Goal: Task Accomplishment & Management: Use online tool/utility

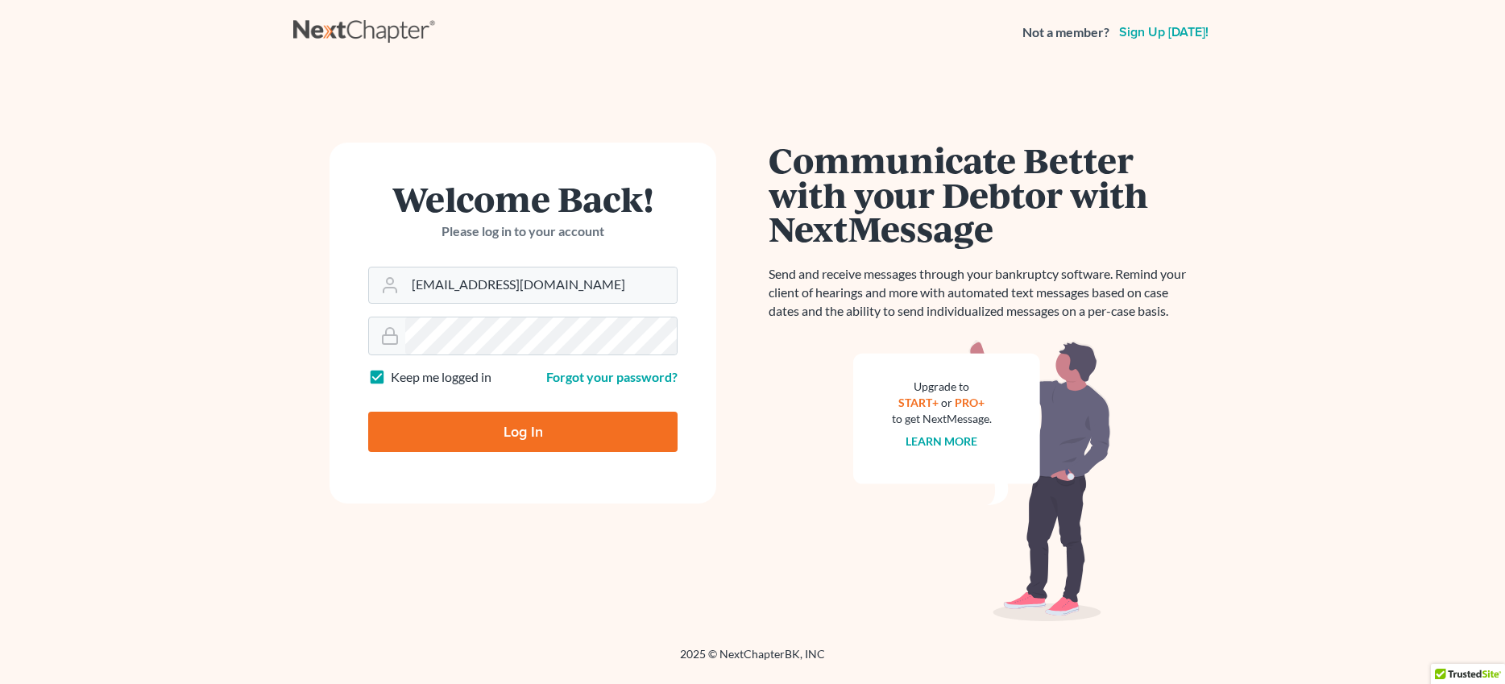
click at [512, 434] on input "Log In" at bounding box center [522, 432] width 309 height 40
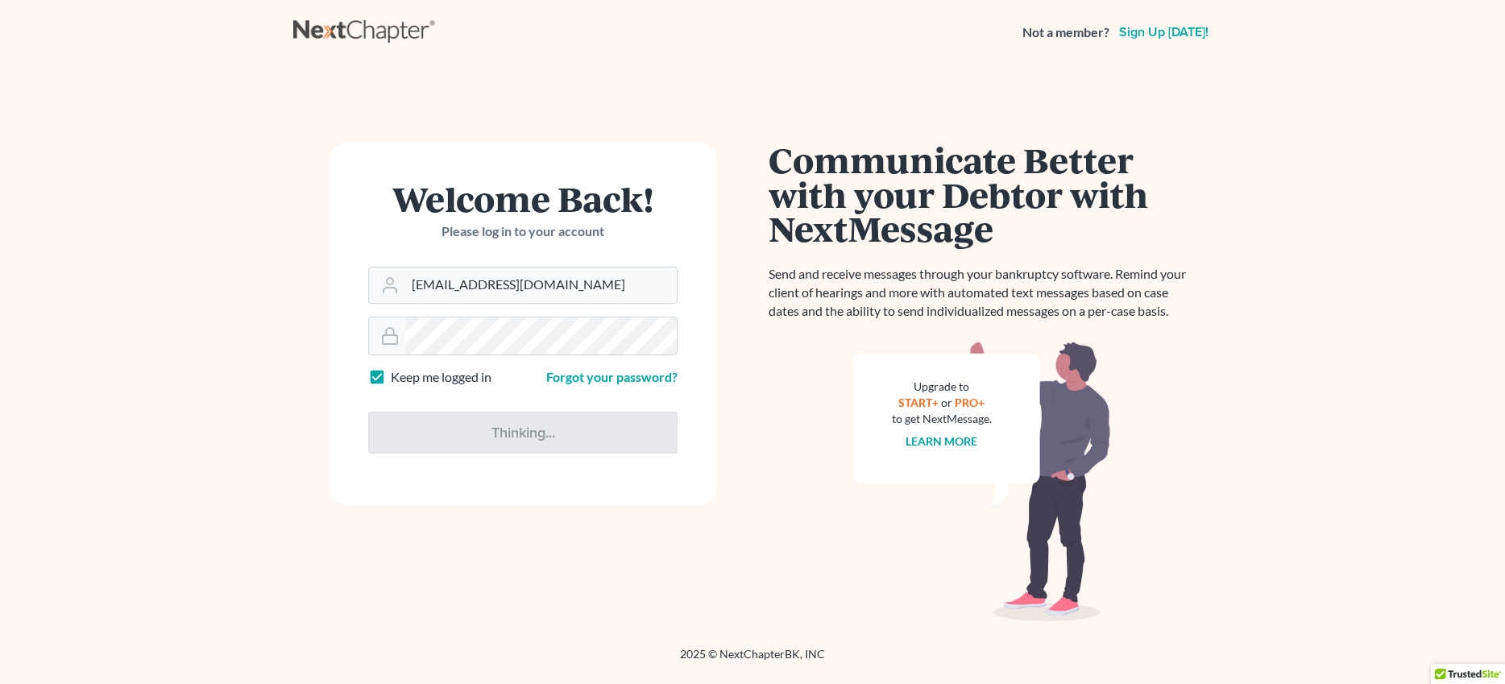
type input "Thinking..."
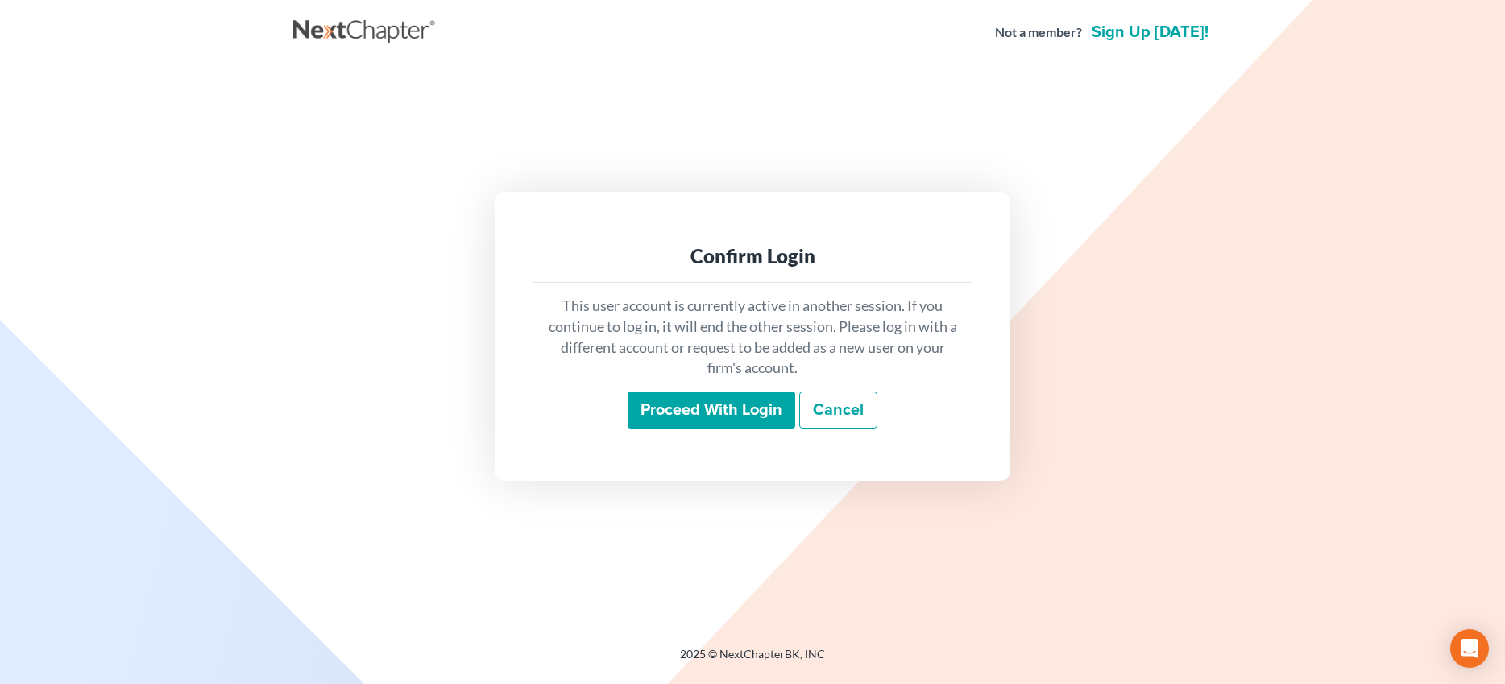
click at [711, 412] on input "Proceed with login" at bounding box center [712, 410] width 168 height 37
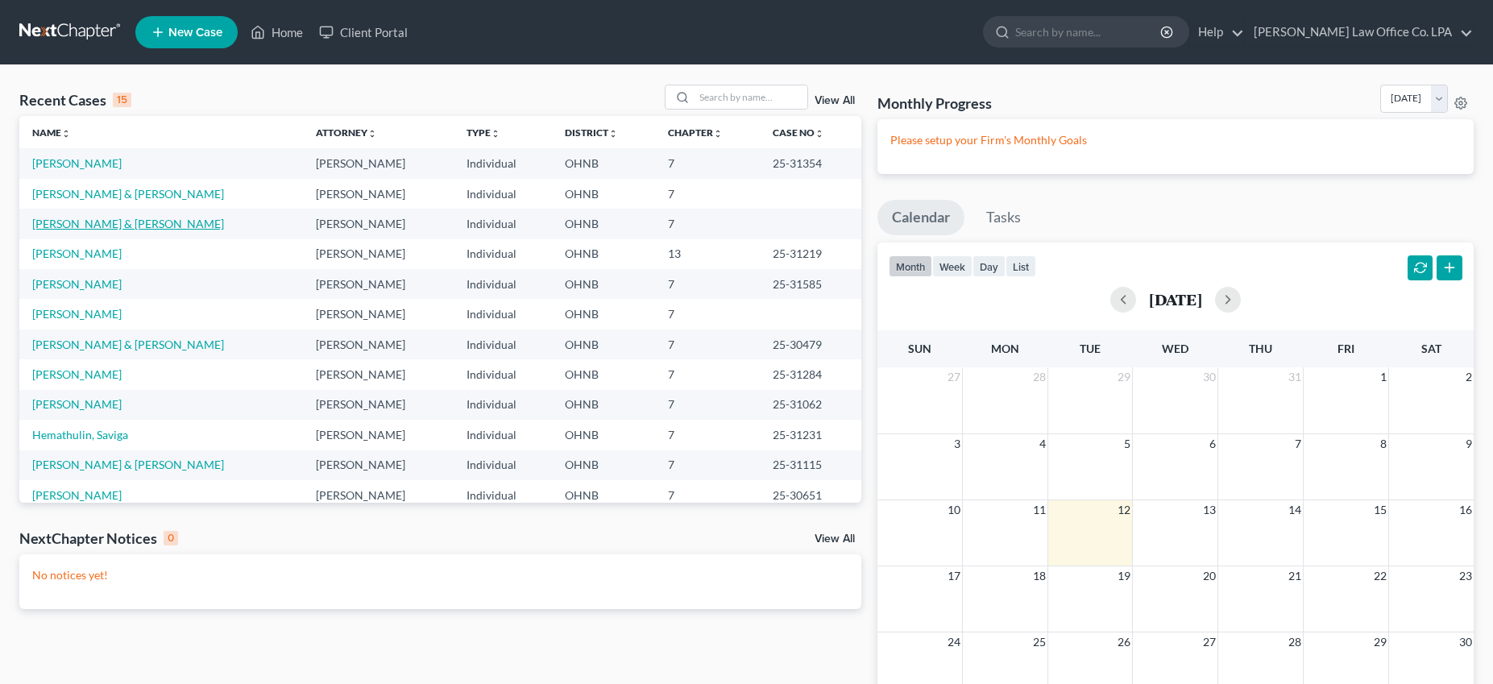
click at [61, 227] on link "Maag, Johnny & Cherie" at bounding box center [128, 224] width 192 height 14
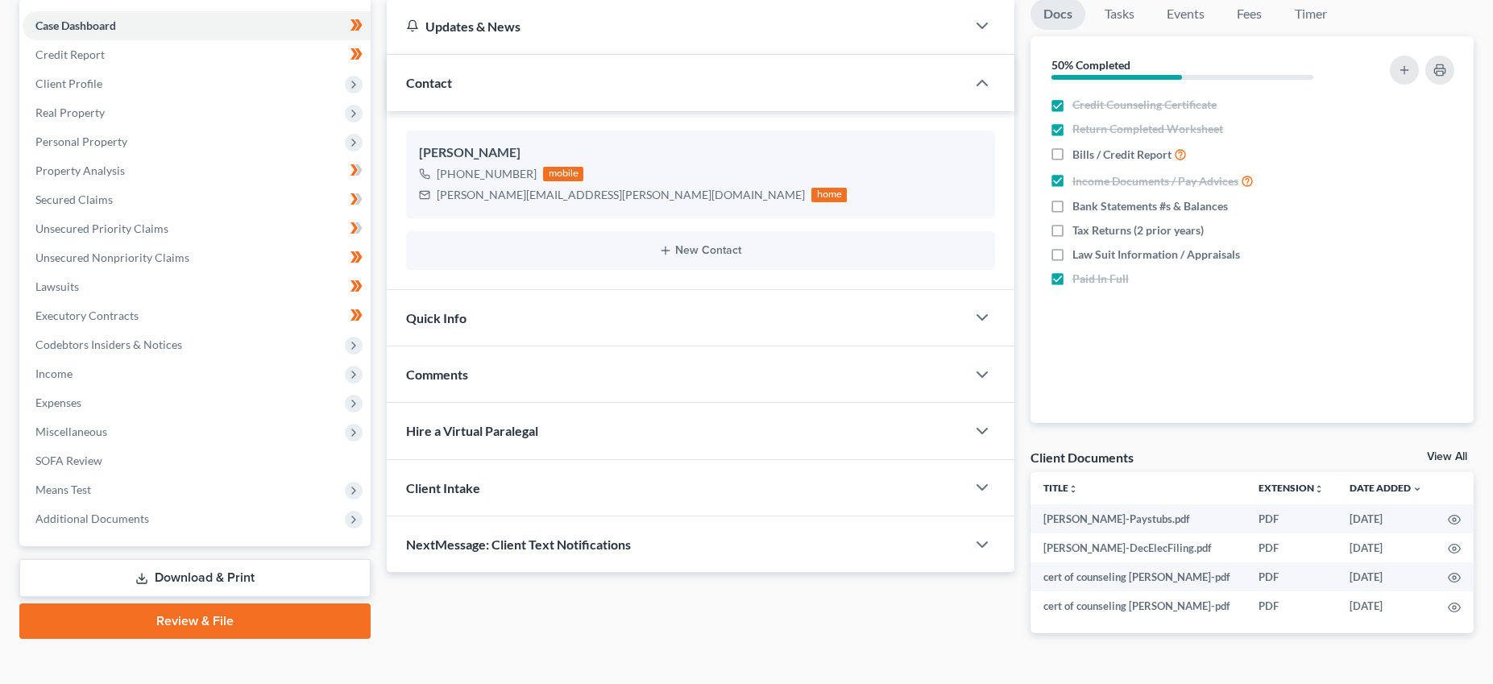
scroll to position [193, 0]
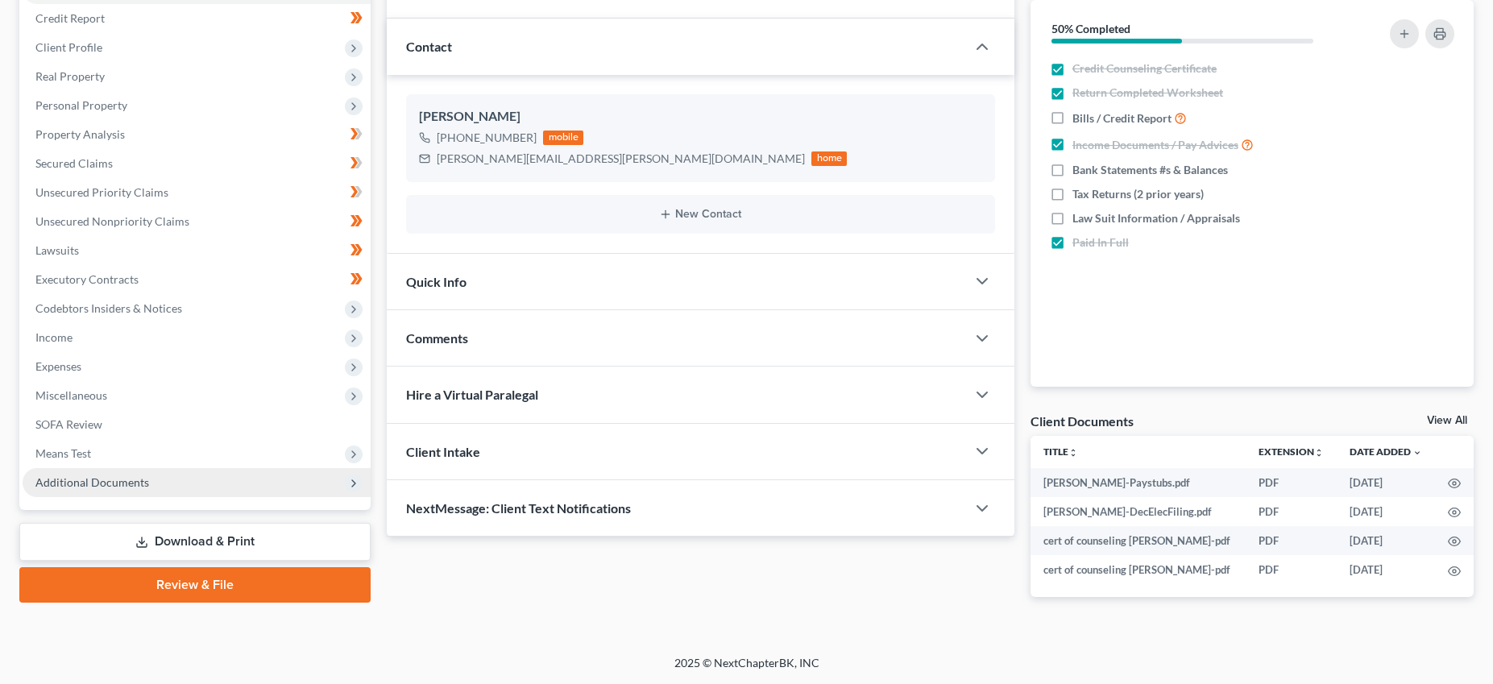
click at [81, 489] on span "Additional Documents" at bounding box center [197, 482] width 348 height 29
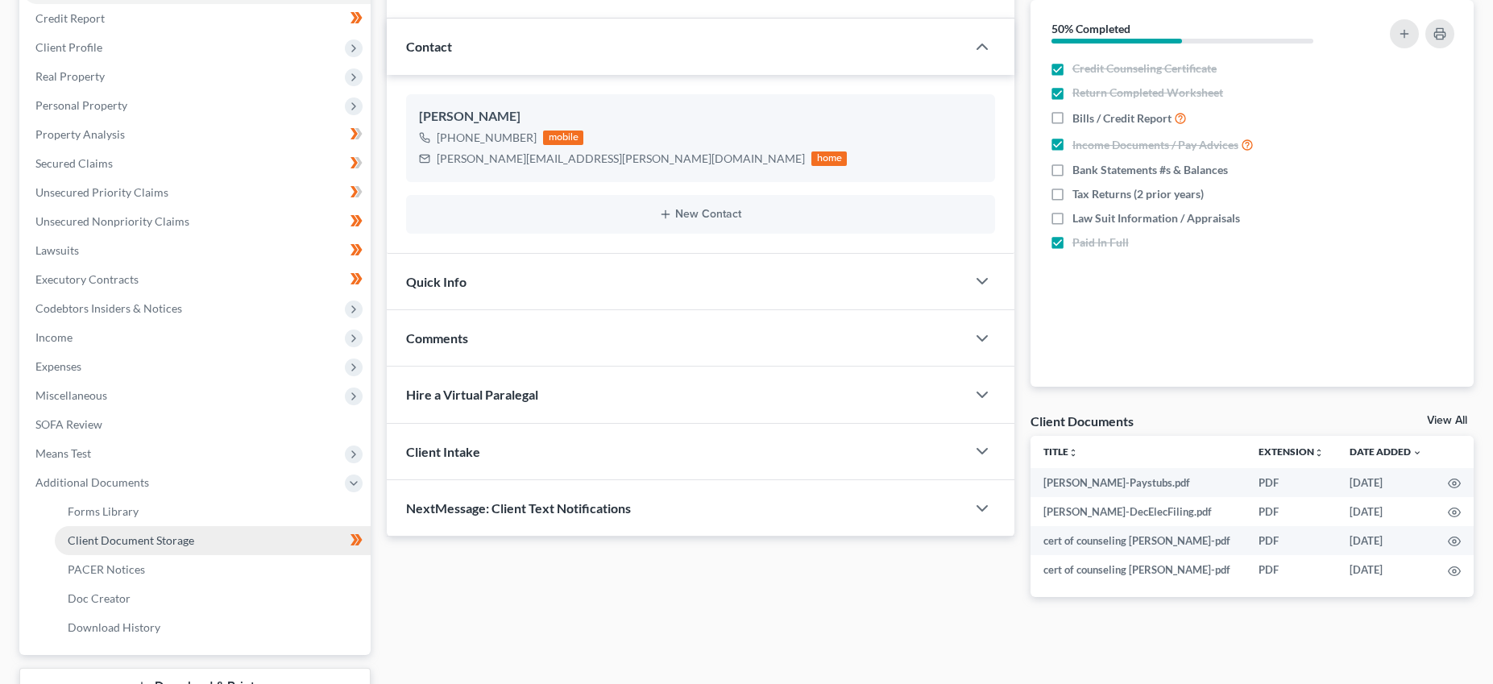
click at [95, 545] on span "Client Document Storage" at bounding box center [131, 540] width 127 height 14
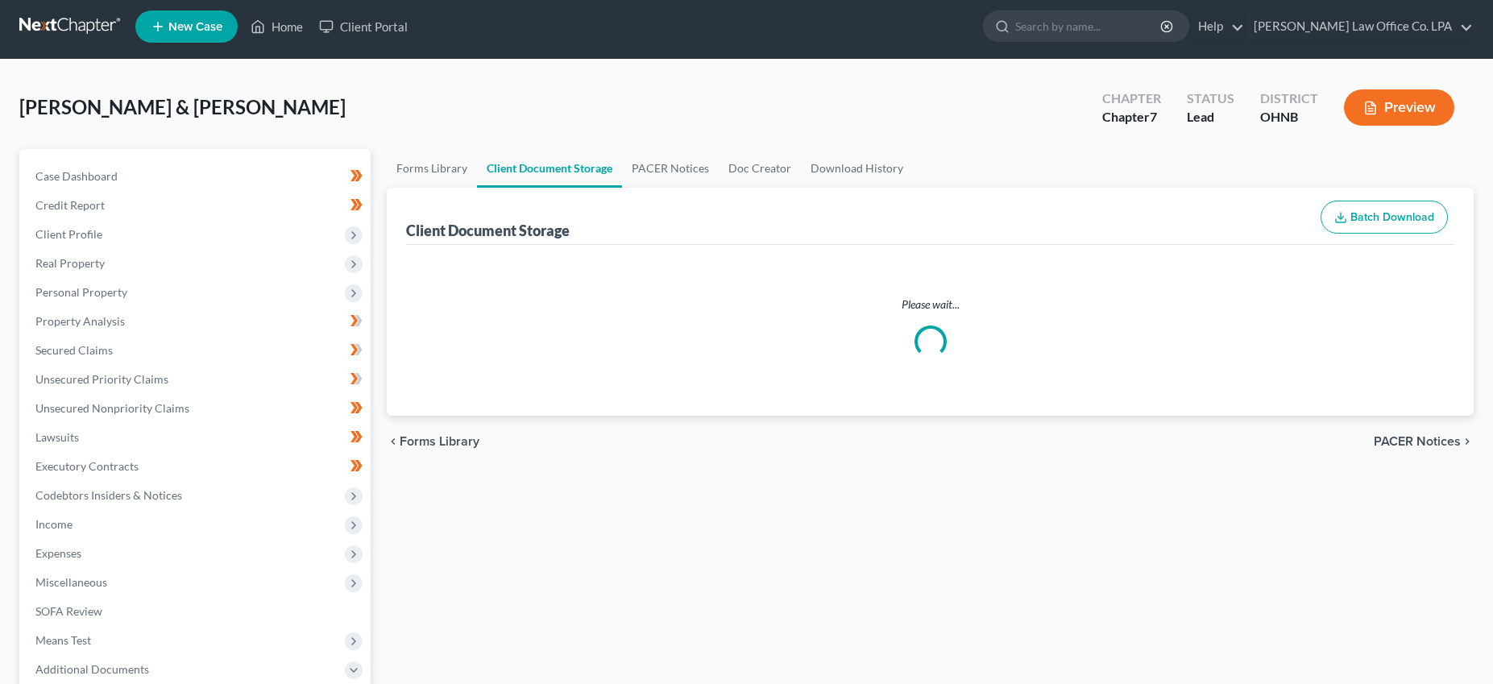
select select "5"
select select "16"
select select "20"
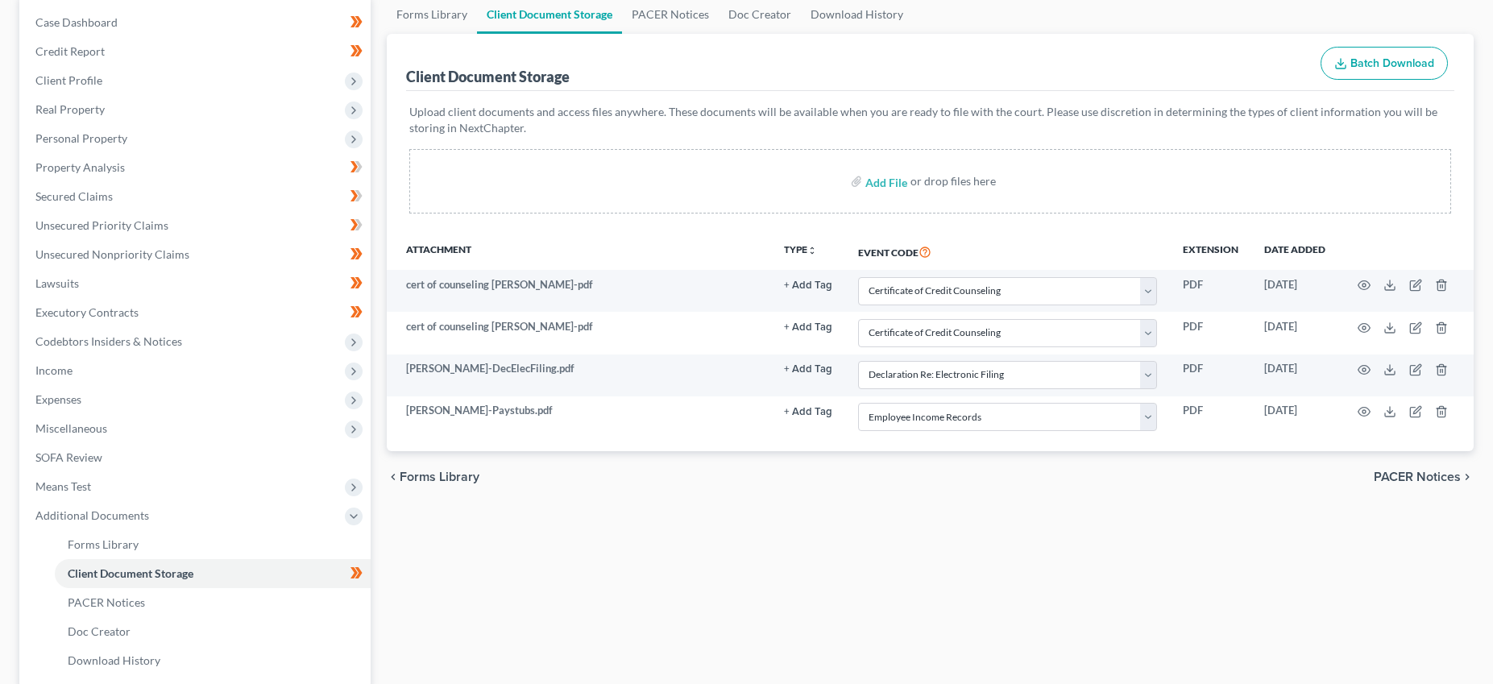
scroll to position [316, 0]
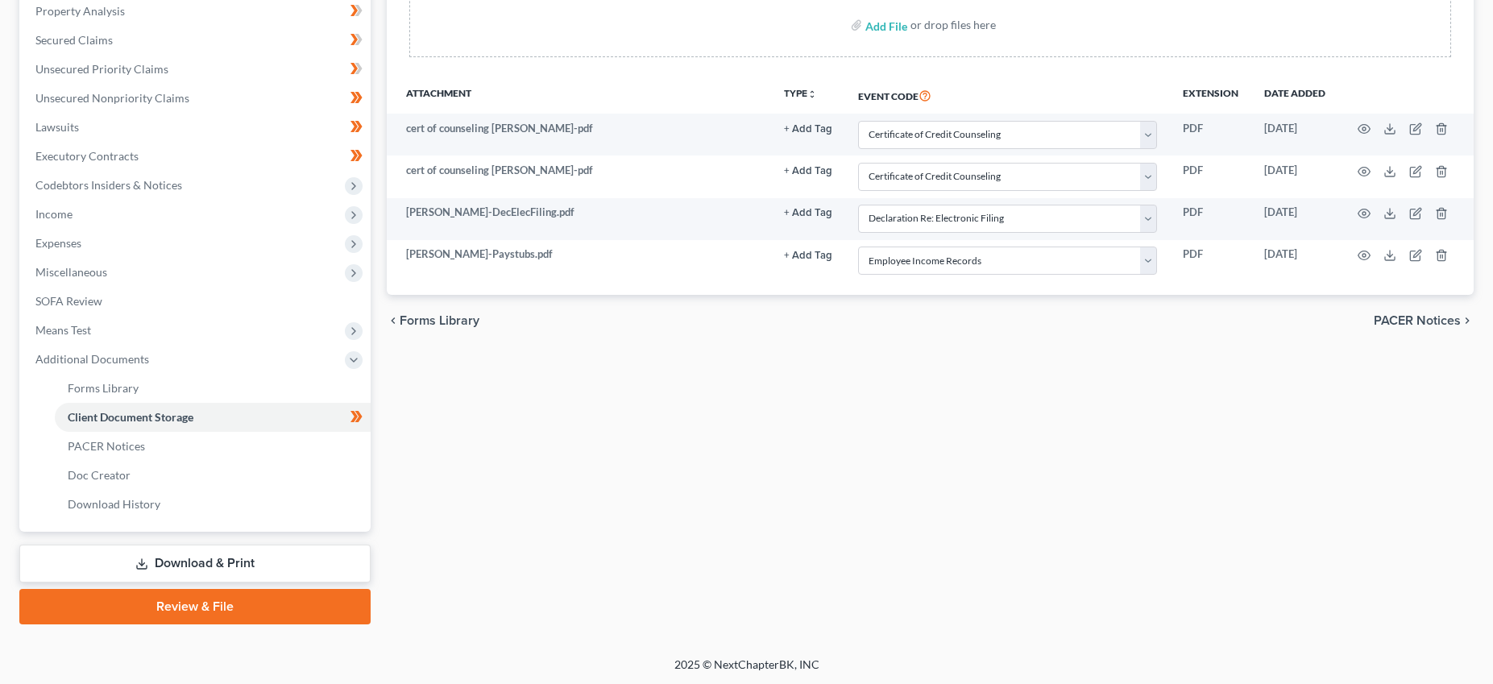
click at [225, 564] on link "Download & Print" at bounding box center [194, 564] width 351 height 38
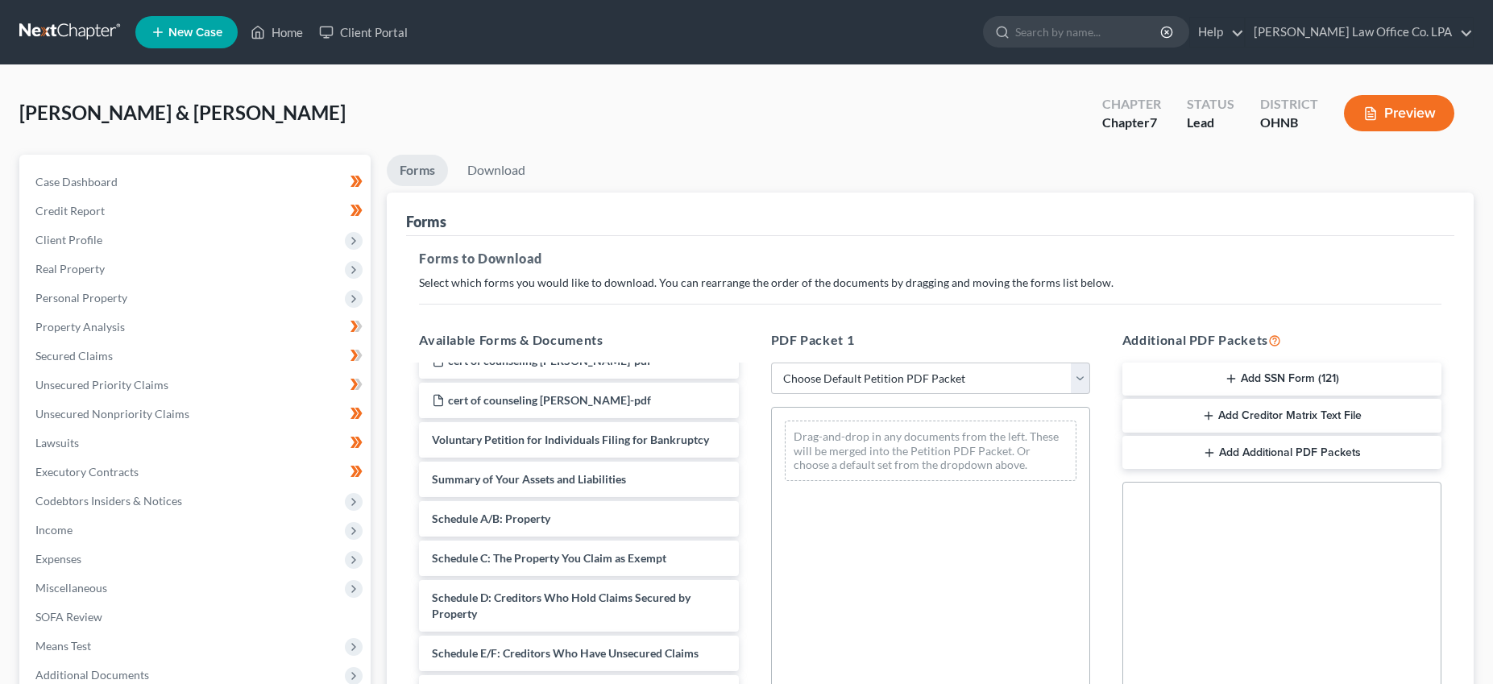
scroll to position [104, 0]
click at [1314, 411] on button "Add Creditor Matrix Text File" at bounding box center [1281, 416] width 319 height 34
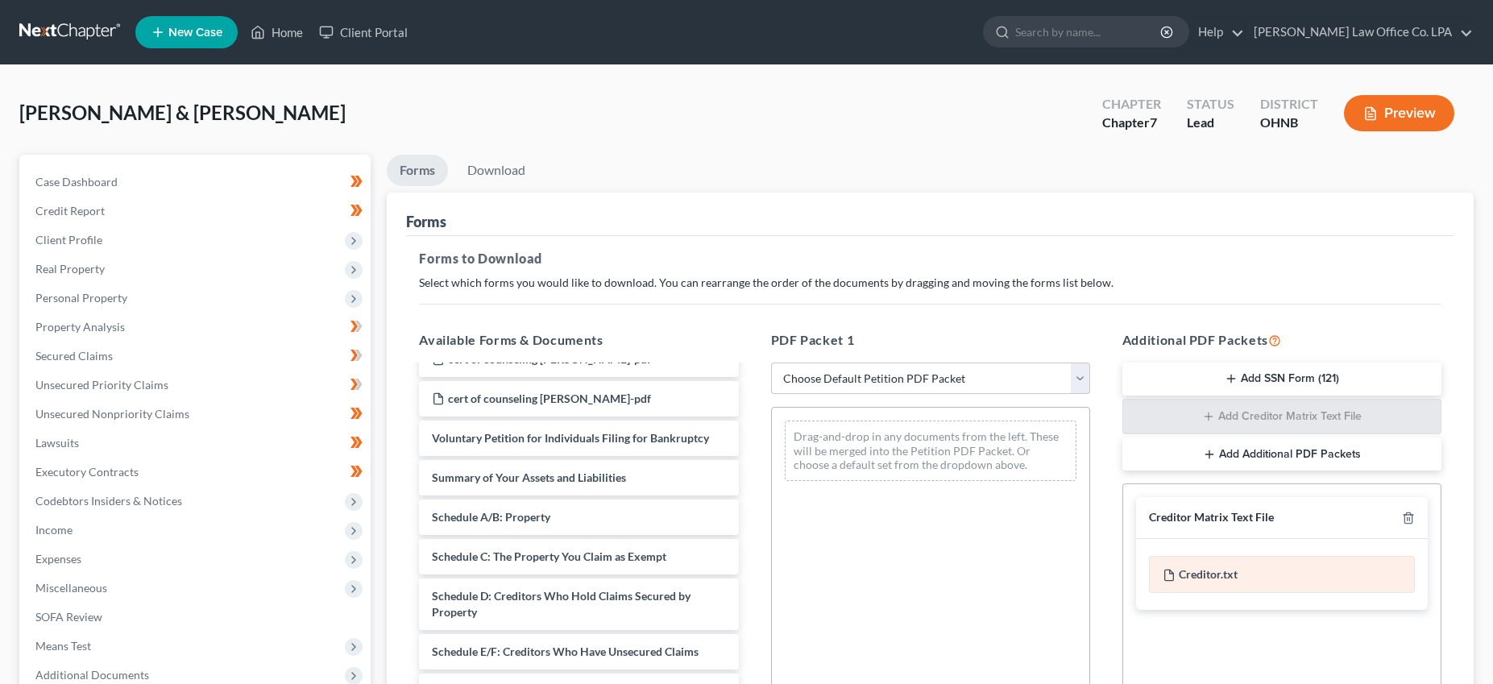
click at [1221, 576] on div "Creditor.txt" at bounding box center [1282, 574] width 266 height 37
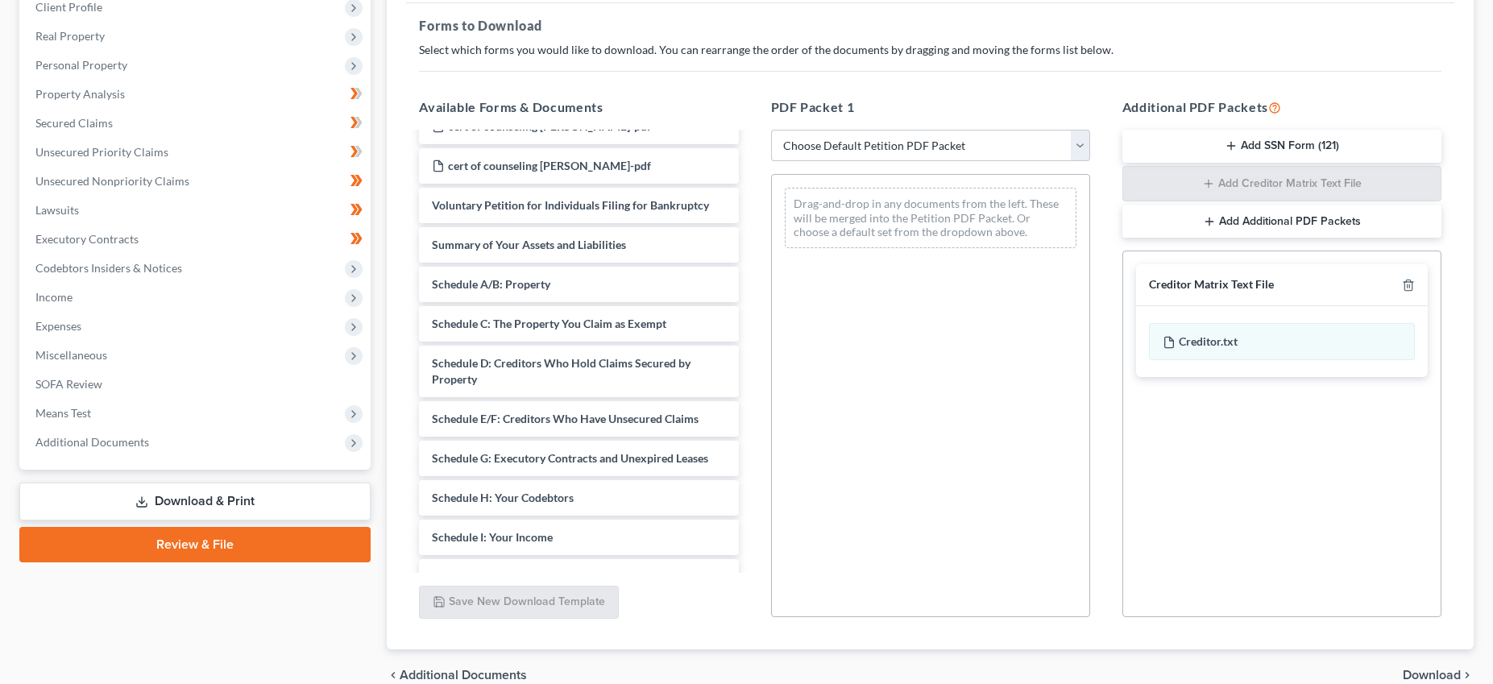
scroll to position [310, 0]
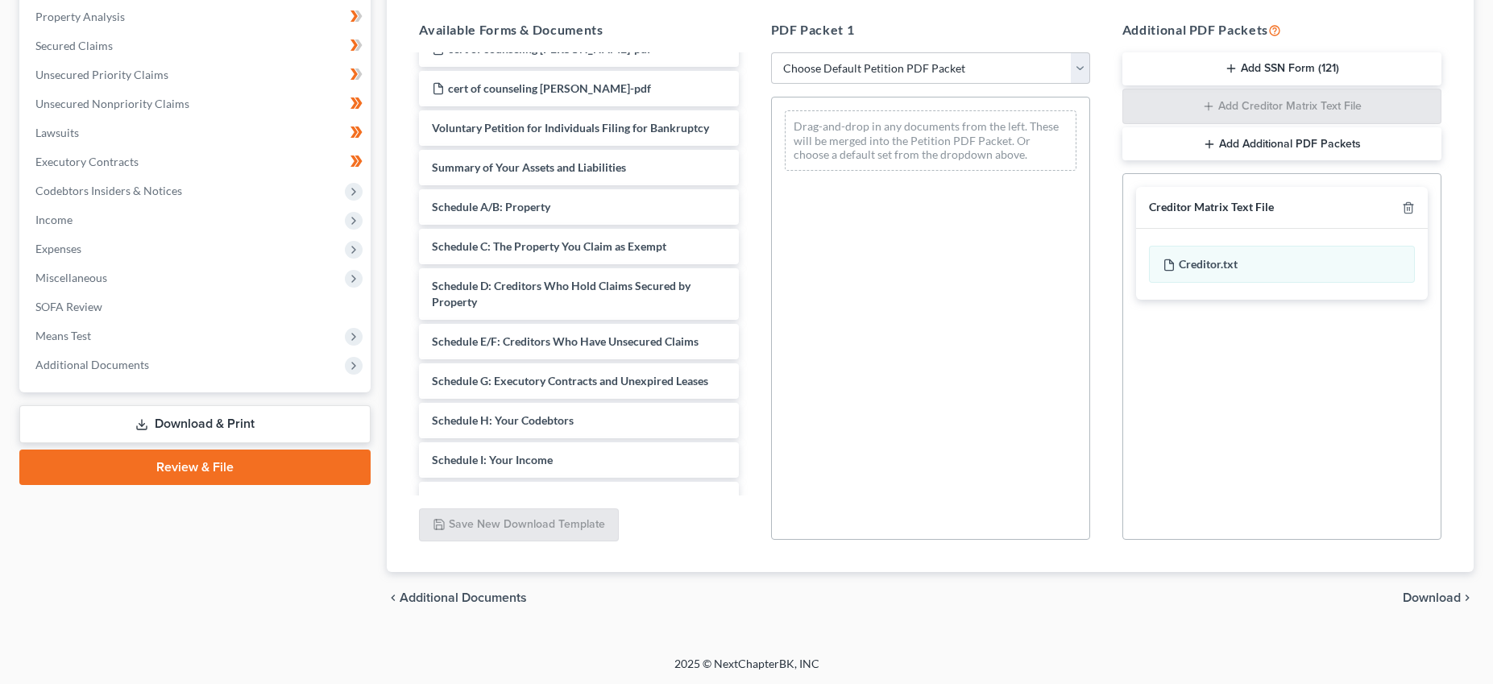
click at [1418, 600] on span "Download" at bounding box center [1432, 597] width 58 height 13
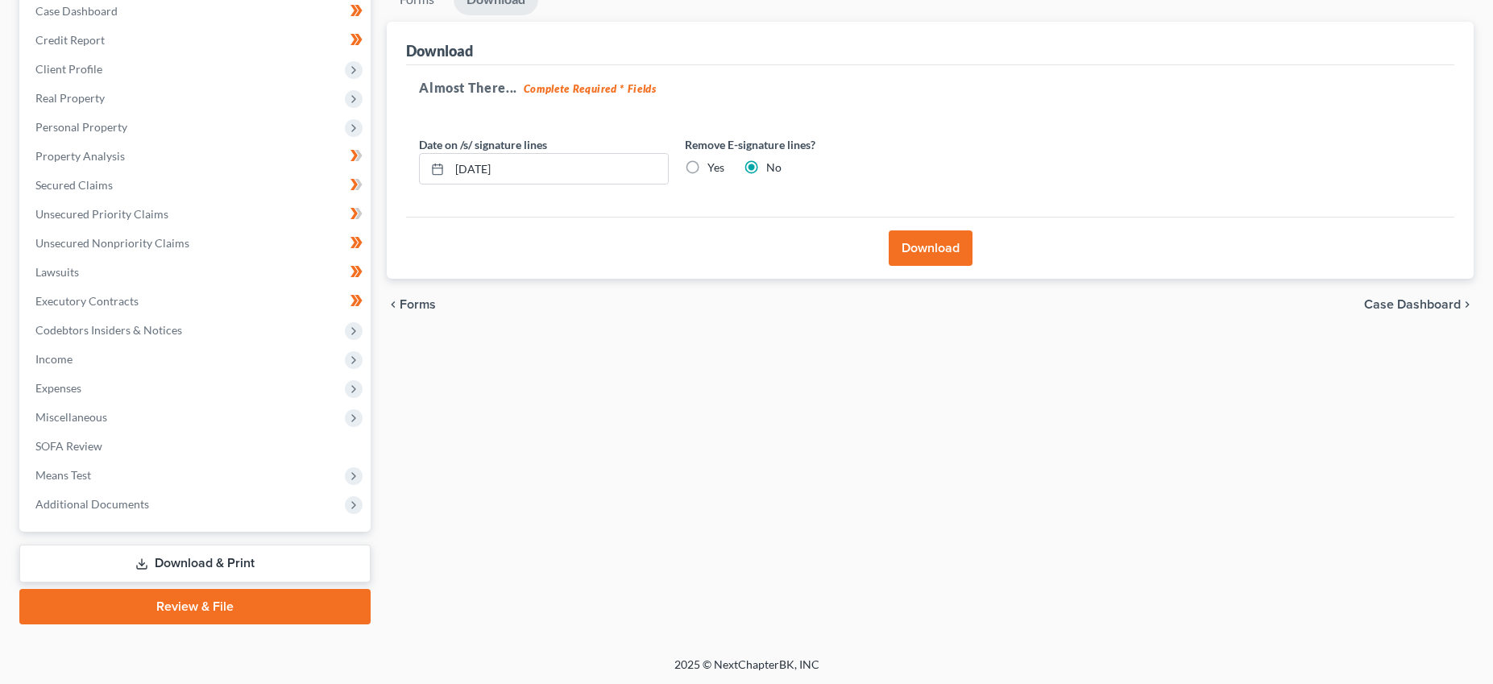
click at [930, 250] on button "Download" at bounding box center [931, 247] width 84 height 35
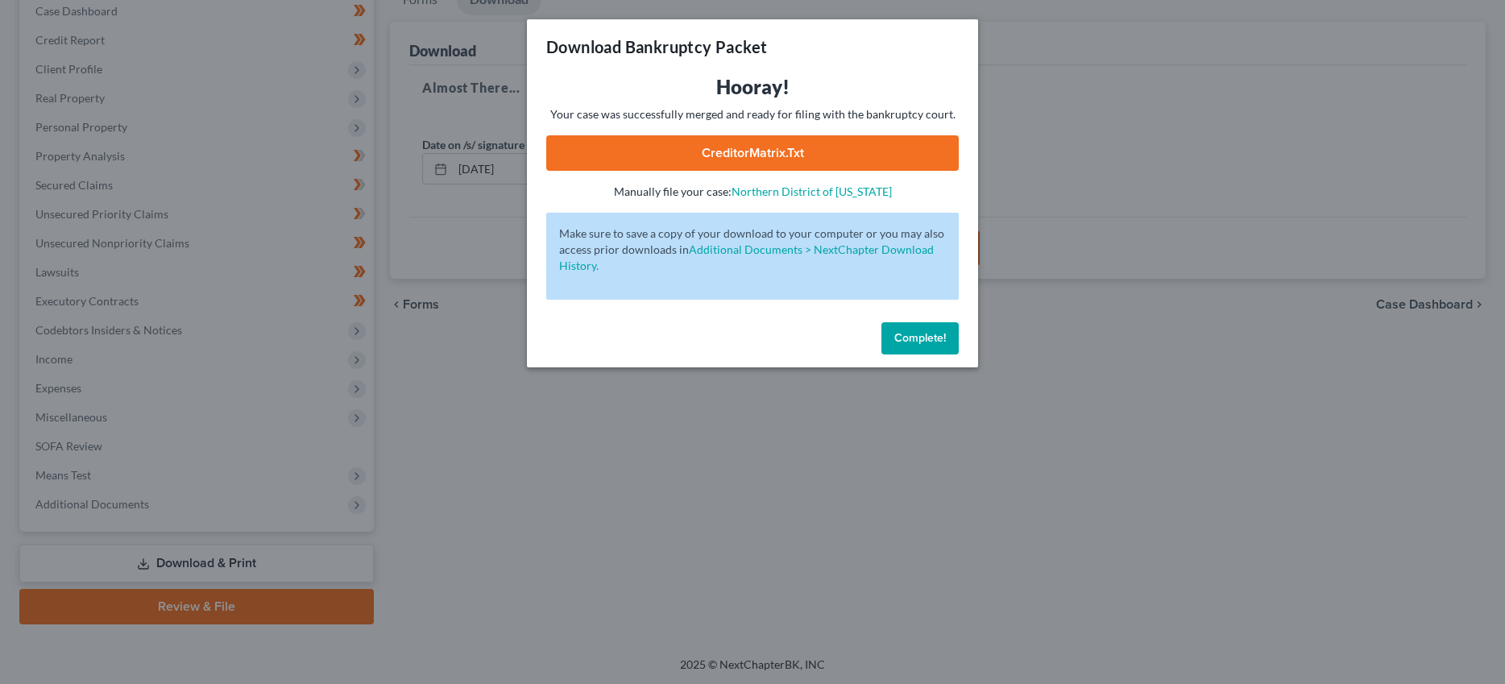
click at [774, 156] on link "CreditorMatrix.txt" at bounding box center [752, 152] width 413 height 35
click at [896, 342] on span "Complete!" at bounding box center [920, 338] width 52 height 14
